Goal: Task Accomplishment & Management: Manage account settings

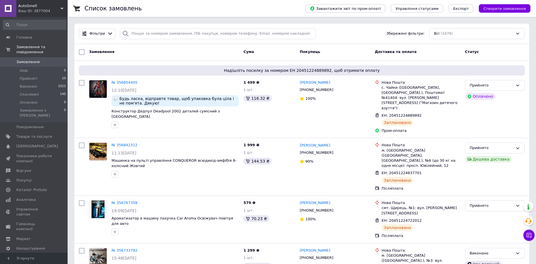
click at [448, 31] on div "Всі (1676)" at bounding box center [476, 33] width 95 height 11
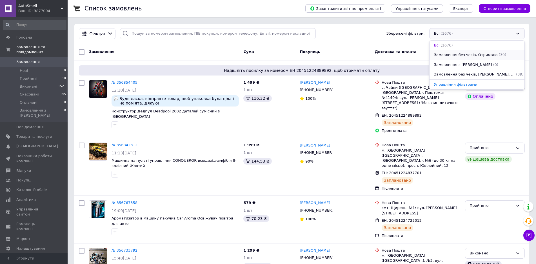
click at [450, 54] on span "Замовлення без чеків, Отримано" at bounding box center [466, 54] width 64 height 5
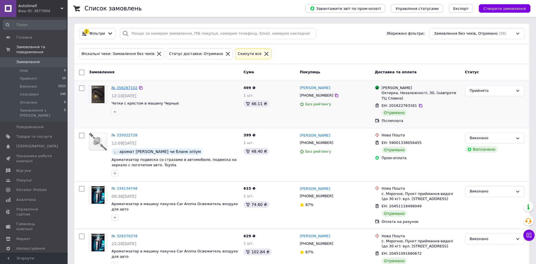
click at [118, 88] on link "№ 356287102" at bounding box center [125, 88] width 26 height 4
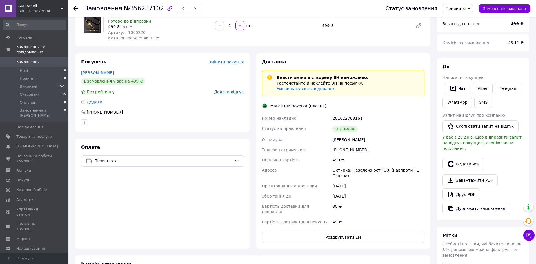
scroll to position [56, 0]
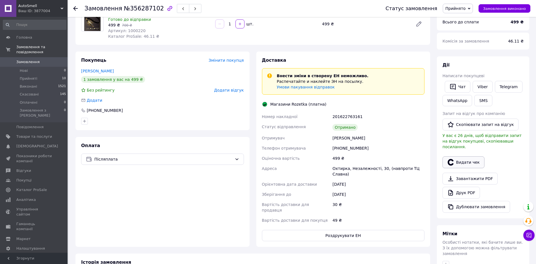
click at [469, 157] on button "Видати чек" at bounding box center [464, 162] width 42 height 12
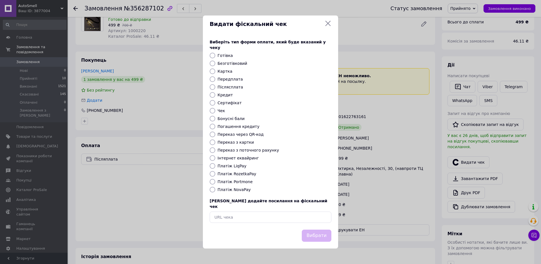
click at [237, 174] on label "Платіж RozetkaPay" at bounding box center [236, 174] width 39 height 5
click at [215, 174] on input "Платіж RozetkaPay" at bounding box center [213, 174] width 6 height 6
radio input "true"
click at [378, 155] on div "Видати фіскальний чек Виберіть тип форми оплати, який буде вказаний у чеку Готі…" at bounding box center [270, 132] width 541 height 264
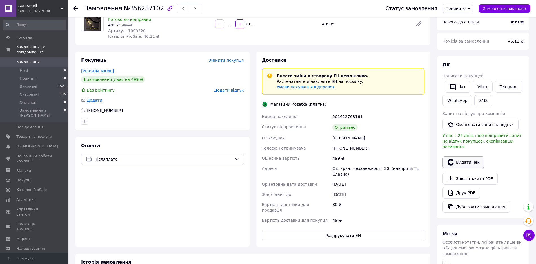
click at [461, 157] on button "Видати чек" at bounding box center [464, 162] width 42 height 12
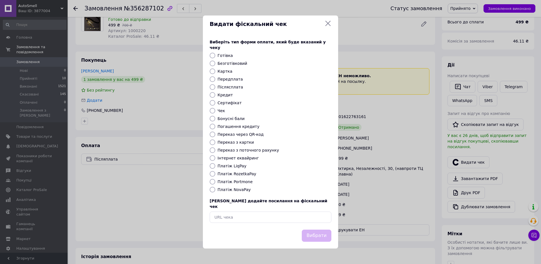
click at [245, 174] on label "Платіж RozetkaPay" at bounding box center [236, 174] width 39 height 5
click at [215, 174] on input "Платіж RozetkaPay" at bounding box center [213, 174] width 6 height 6
radio input "true"
click at [318, 231] on button "Вибрати" at bounding box center [317, 236] width 30 height 12
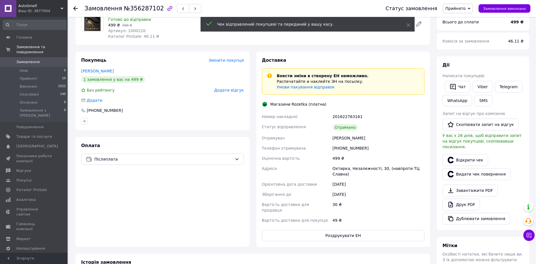
click at [460, 7] on span "Прийнято" at bounding box center [455, 8] width 20 height 5
click at [459, 20] on li "Виконано" at bounding box center [458, 19] width 30 height 8
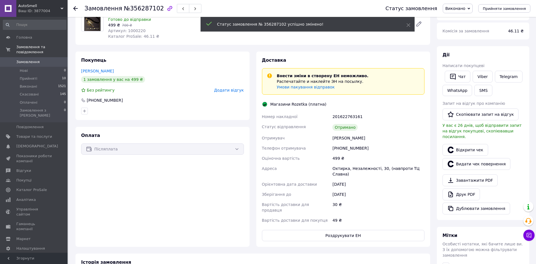
click at [74, 6] on icon at bounding box center [75, 8] width 5 height 5
